Goal: Information Seeking & Learning: Learn about a topic

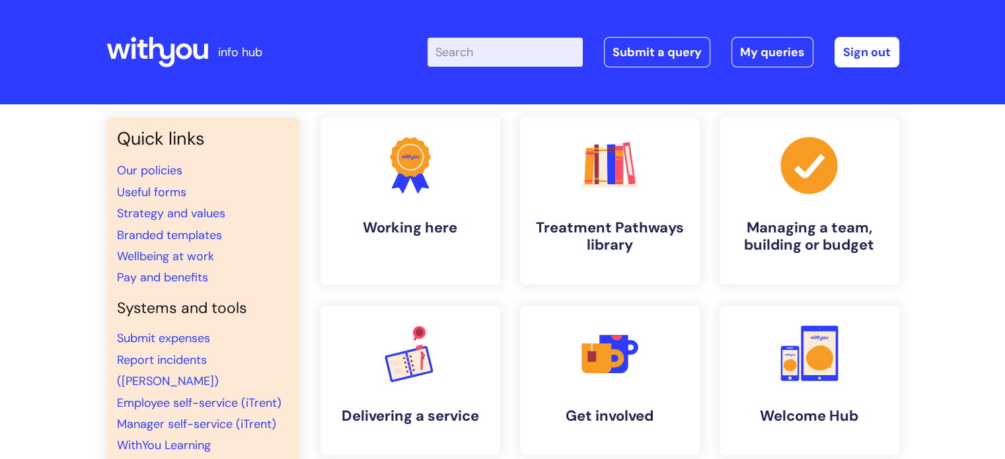
click at [498, 54] on input "Enter your search term here..." at bounding box center [505, 52] width 155 height 29
type input "return to work"
click button "Search" at bounding box center [0, 0] width 0 height 0
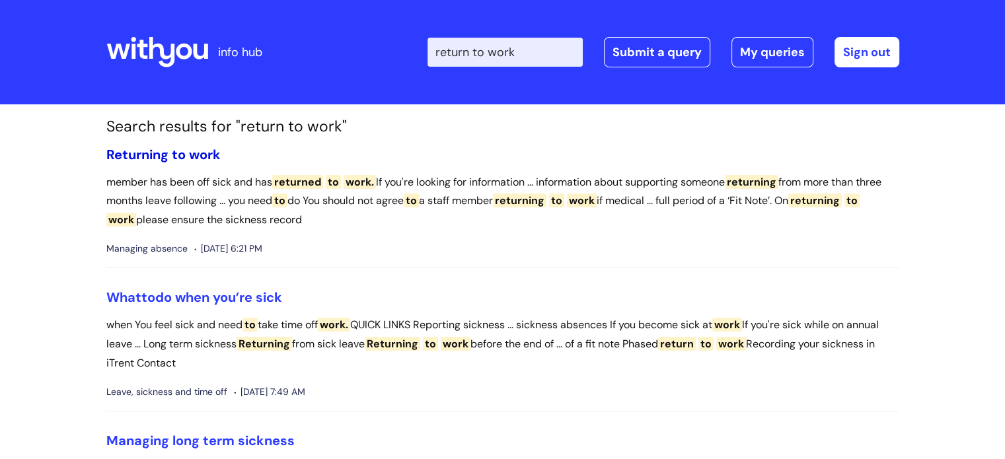
click at [182, 159] on span "to" at bounding box center [179, 154] width 14 height 17
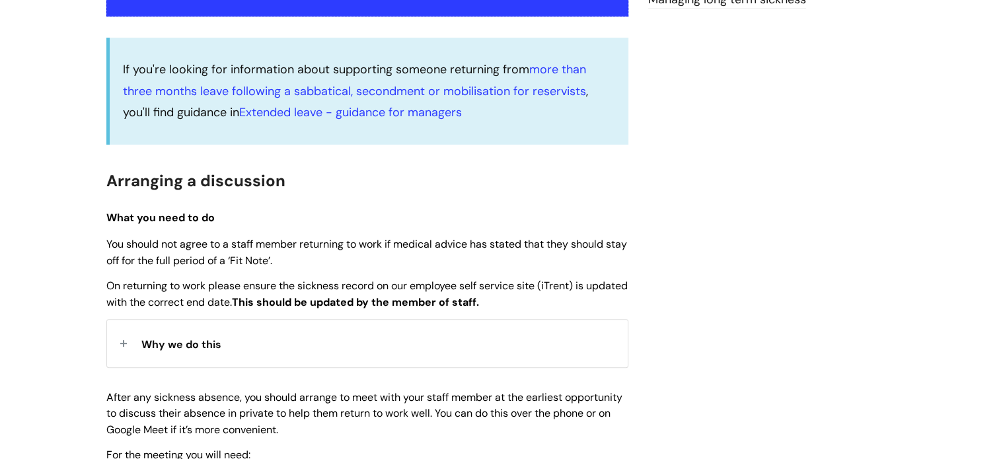
scroll to position [319, 0]
click at [165, 343] on span "Why we do this" at bounding box center [181, 345] width 80 height 14
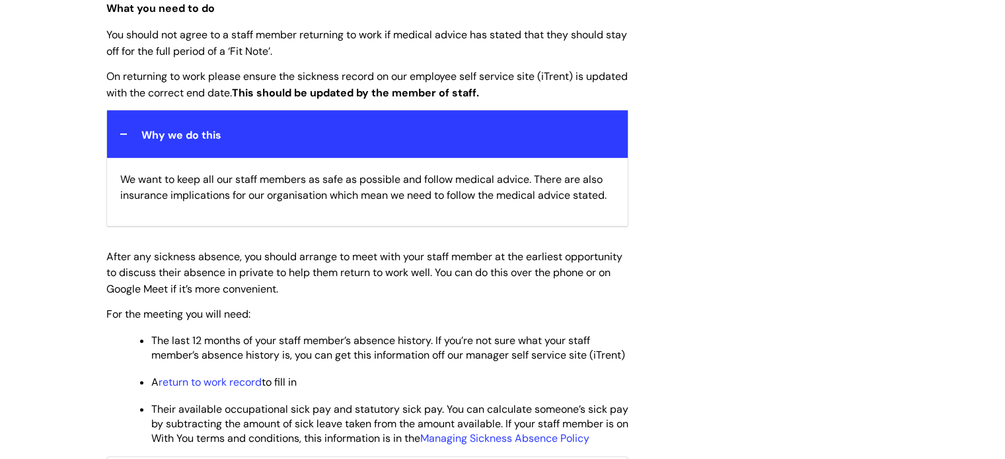
scroll to position [632, 0]
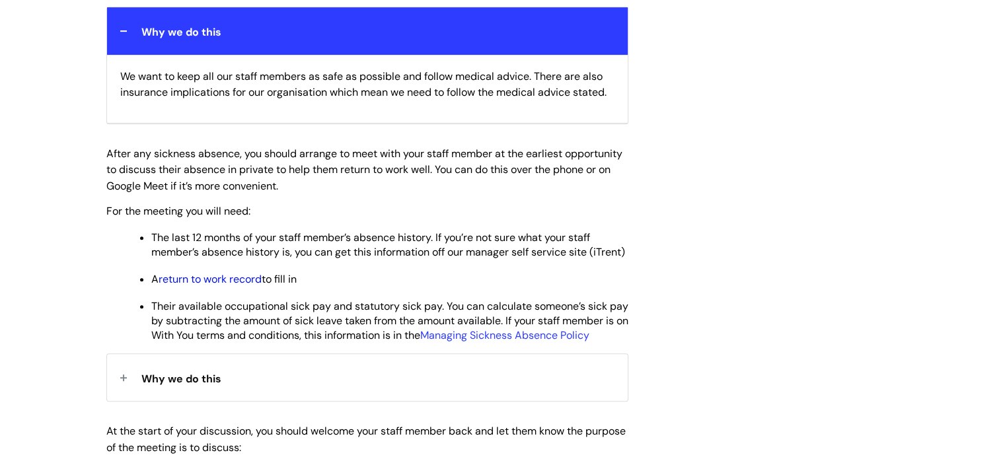
click at [222, 286] on link "return to work record" at bounding box center [210, 279] width 103 height 14
